Goal: Information Seeking & Learning: Learn about a topic

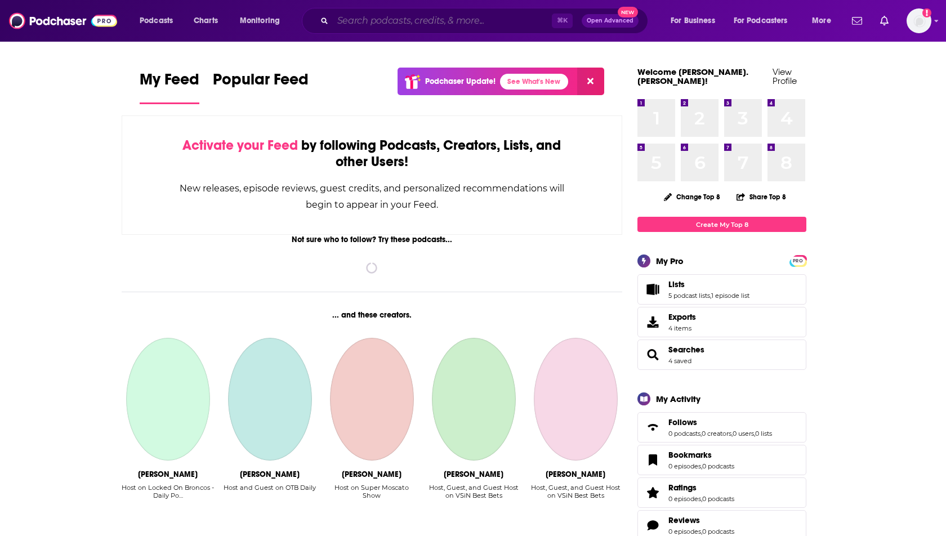
click at [359, 18] on input "Search podcasts, credits, & more..." at bounding box center [442, 21] width 219 height 18
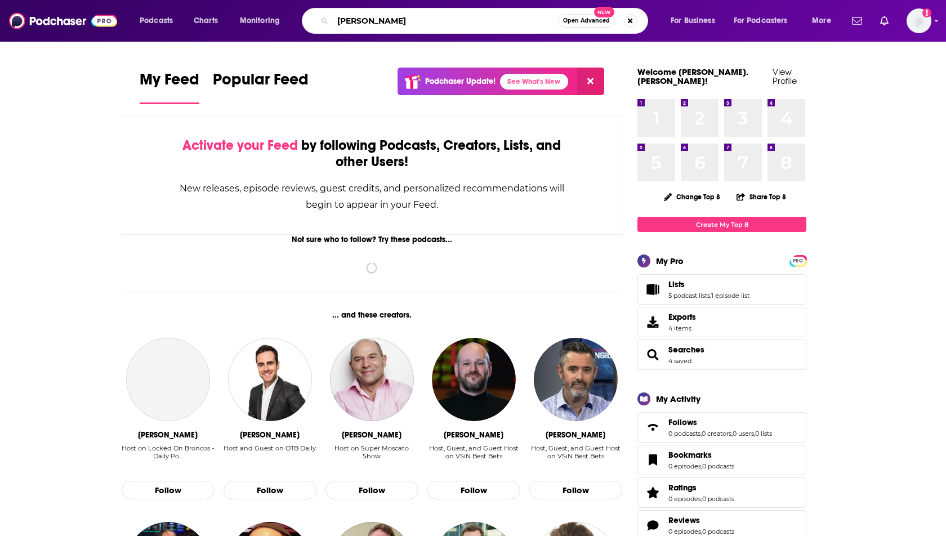
type input "[PERSON_NAME]"
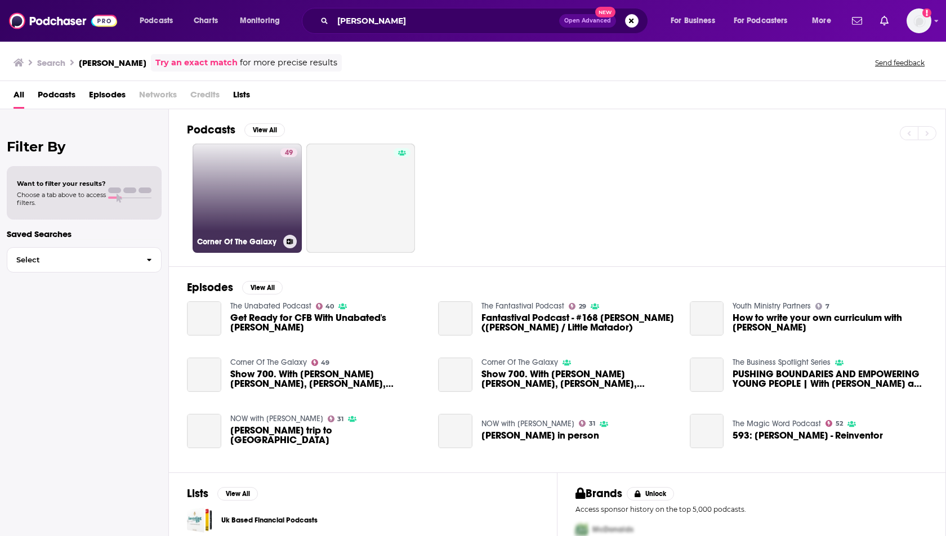
click at [234, 190] on link "49 Corner Of The Galaxy" at bounding box center [247, 198] width 109 height 109
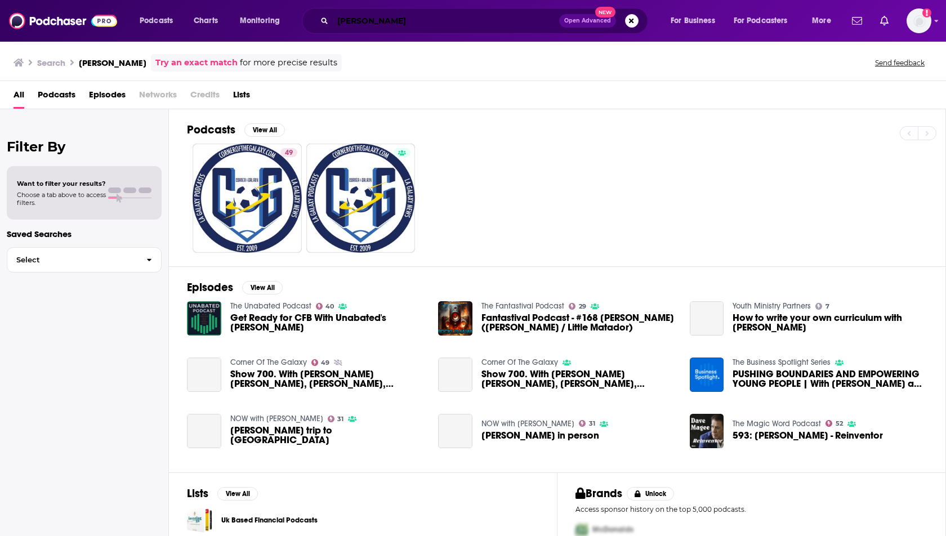
click at [411, 16] on input "[PERSON_NAME]" at bounding box center [446, 21] width 226 height 18
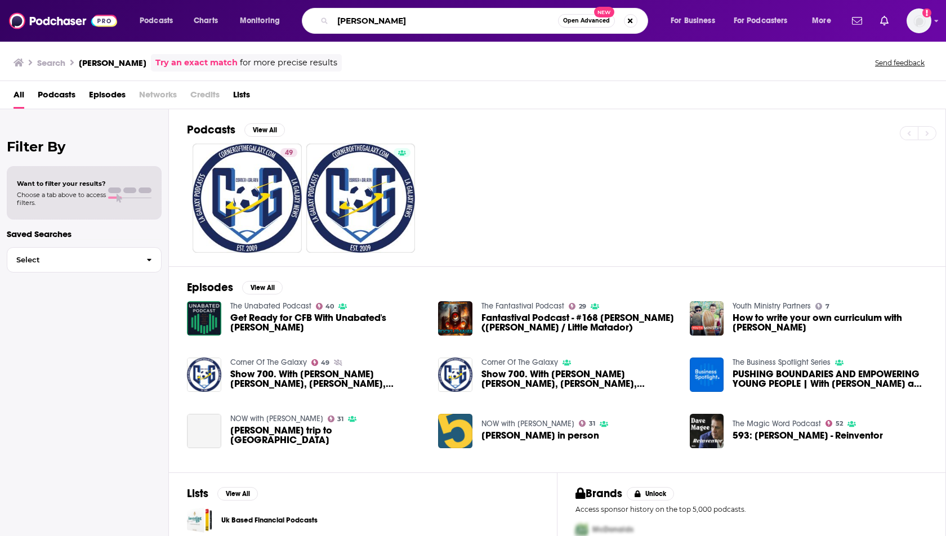
click at [411, 16] on input "[PERSON_NAME]" at bounding box center [445, 21] width 225 height 18
click at [401, 26] on input "[PERSON_NAME]" at bounding box center [445, 21] width 225 height 18
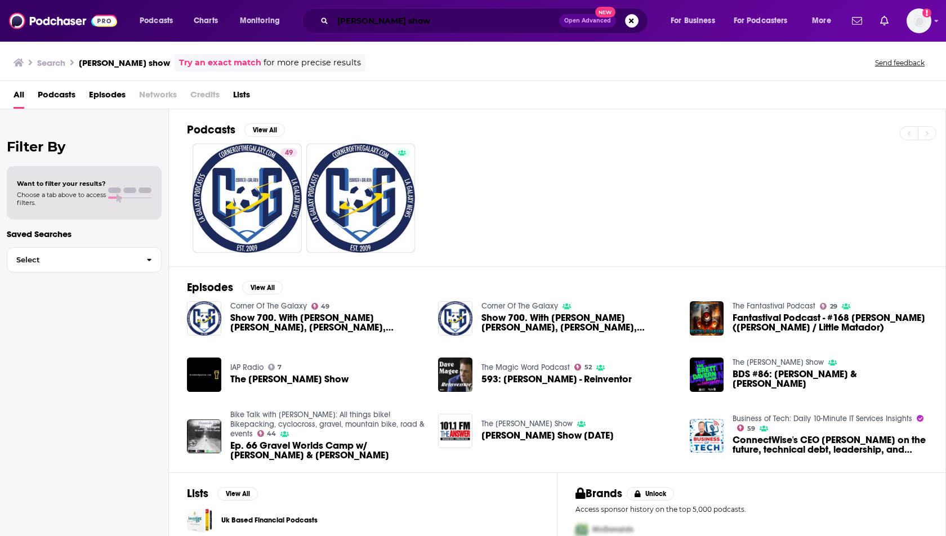
click at [357, 20] on input "[PERSON_NAME] show" at bounding box center [446, 21] width 226 height 18
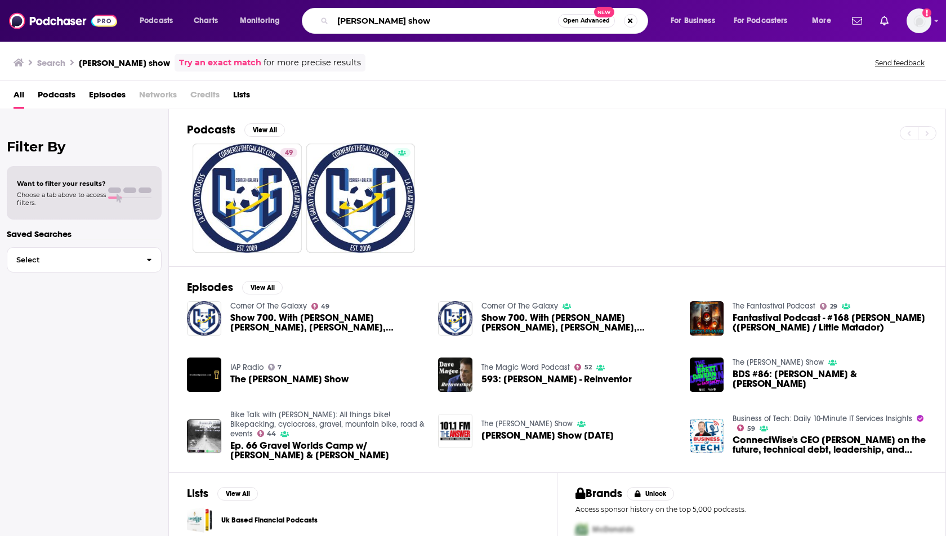
type input "[PERSON_NAME] show"
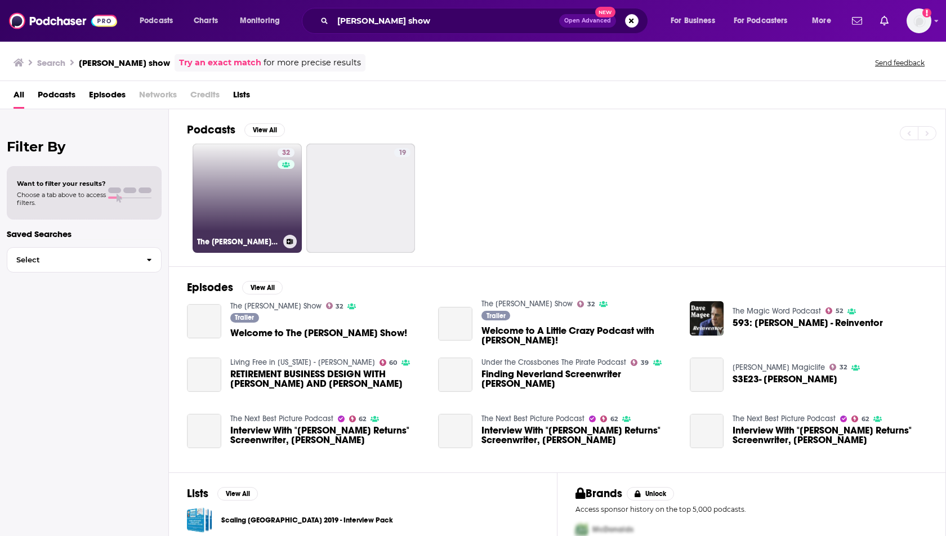
click at [211, 221] on link "32 The [PERSON_NAME] Show" at bounding box center [247, 198] width 109 height 109
